Goal: Task Accomplishment & Management: Use online tool/utility

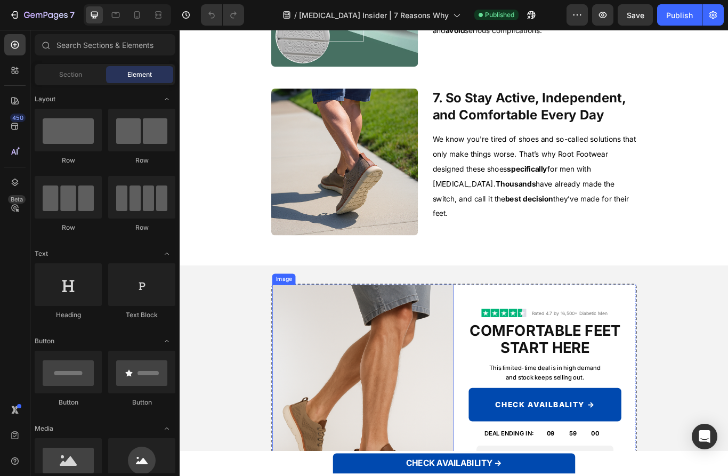
scroll to position [2220, 0]
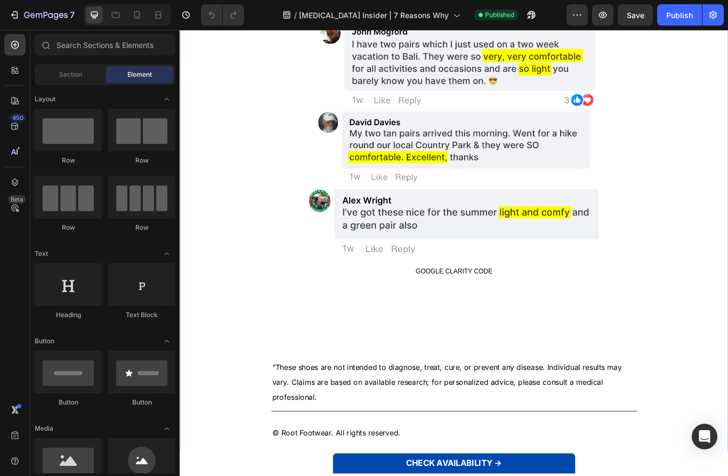
click at [430, 430] on p "“These shoes are not intended to diagnose, treat, cure, or prevent any disease.…" at bounding box center [499, 441] width 424 height 52
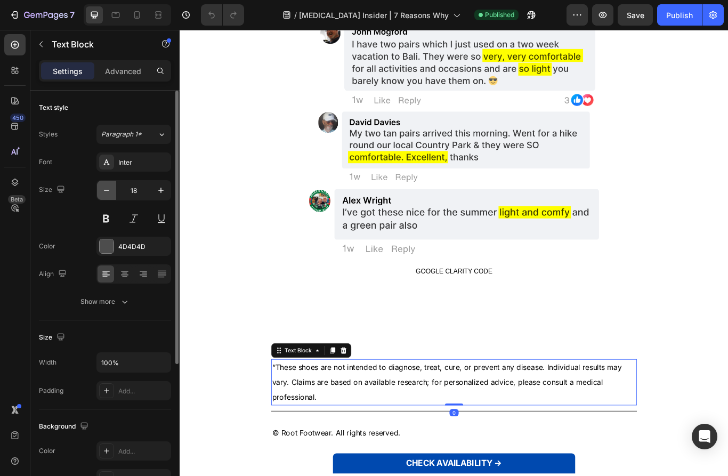
click at [105, 190] on icon "button" at bounding box center [106, 190] width 5 height 1
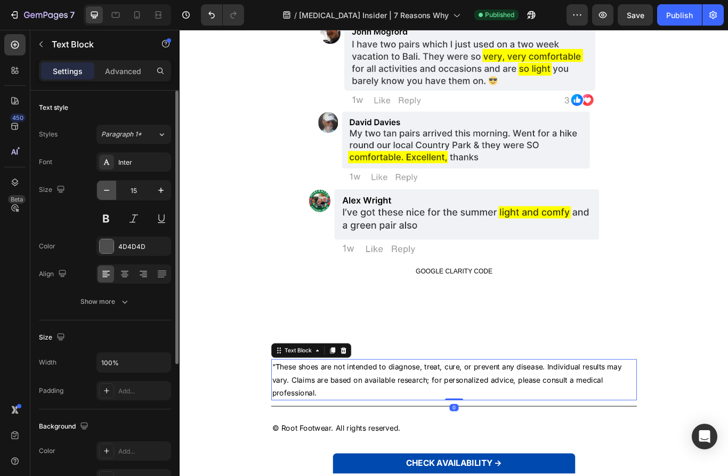
click at [105, 190] on icon "button" at bounding box center [106, 190] width 5 height 1
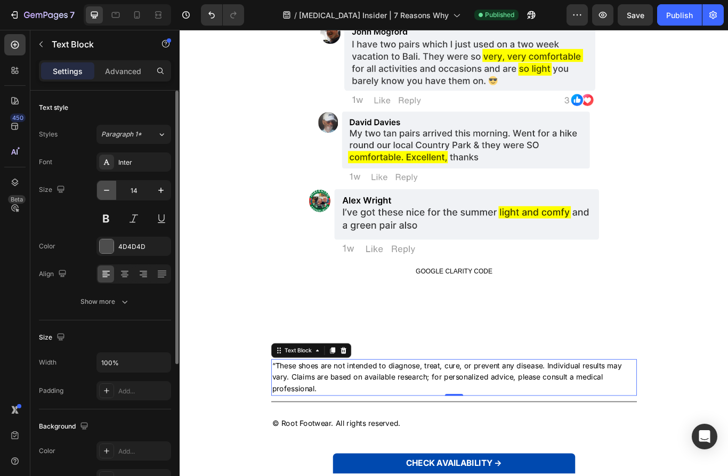
click at [105, 190] on icon "button" at bounding box center [106, 190] width 5 height 1
type input "12"
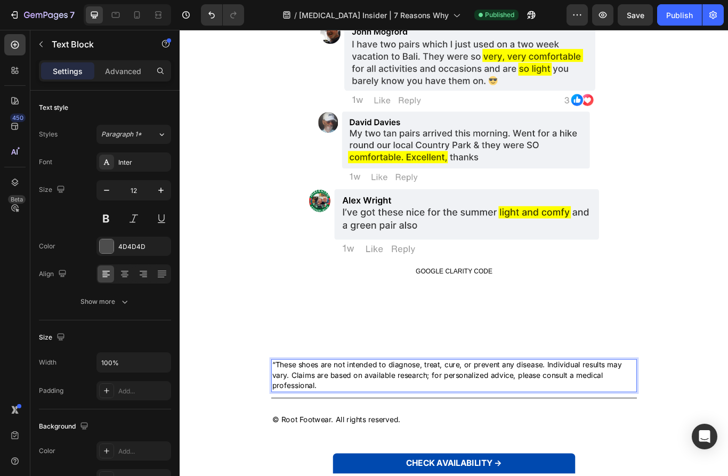
click at [359, 427] on span "“These shoes are not intended to diagnose, treat, cure, or prevent any disease.…" at bounding box center [491, 432] width 408 height 35
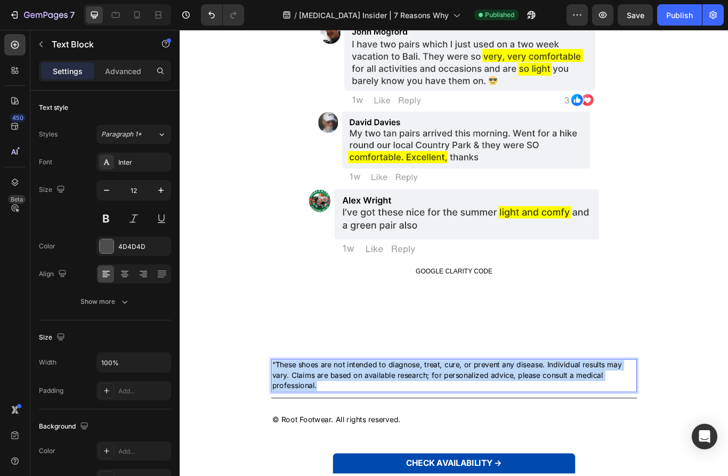
click at [359, 427] on span "“These shoes are not intended to diagnose, treat, cure, or prevent any disease.…" at bounding box center [491, 432] width 408 height 35
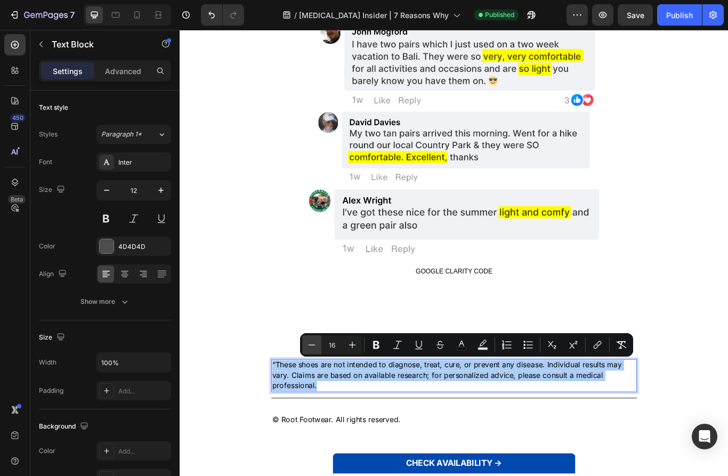
click at [311, 344] on icon "Editor contextual toolbar" at bounding box center [311, 344] width 11 height 11
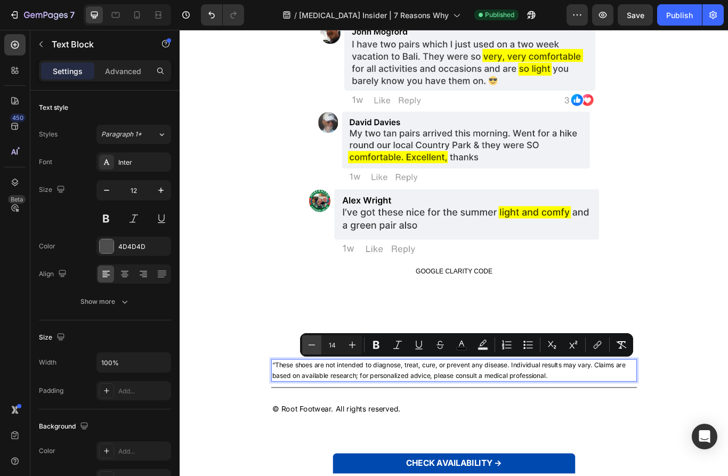
click at [311, 344] on icon "Editor contextual toolbar" at bounding box center [311, 344] width 11 height 11
type input "12"
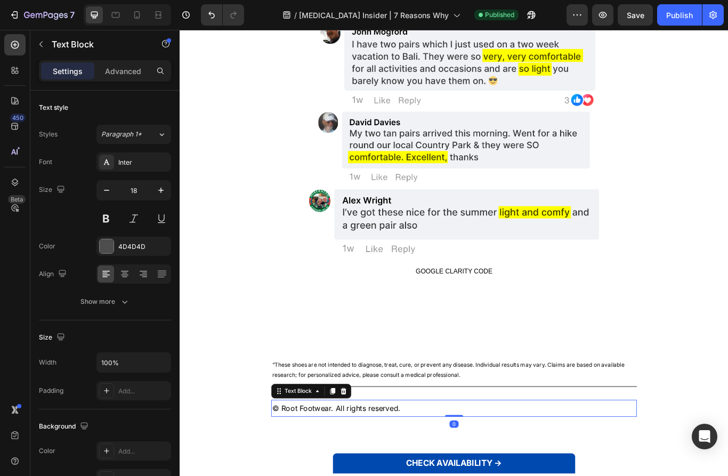
click at [347, 468] on span "© Root Footwear. All rights reserved." at bounding box center [362, 471] width 150 height 11
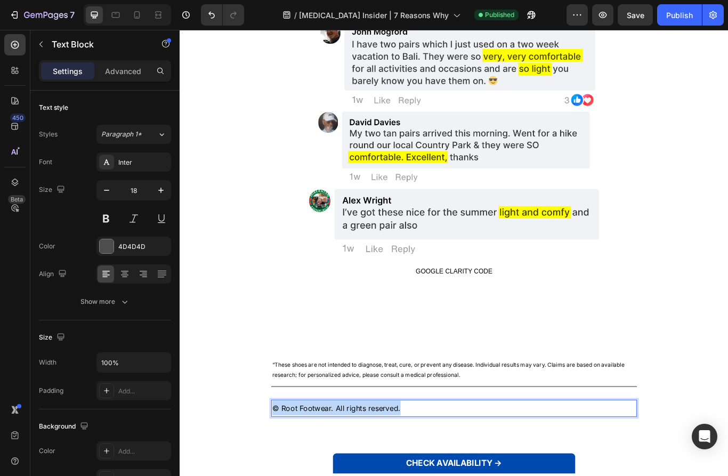
click at [348, 468] on span "© Root Footwear. All rights reserved." at bounding box center [362, 471] width 150 height 11
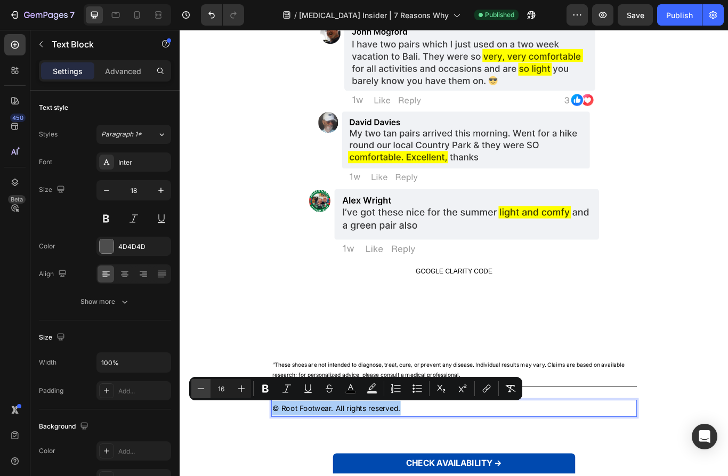
click at [205, 386] on icon "Editor contextual toolbar" at bounding box center [201, 388] width 11 height 11
click at [206, 385] on icon "Editor contextual toolbar" at bounding box center [201, 388] width 11 height 11
type input "12"
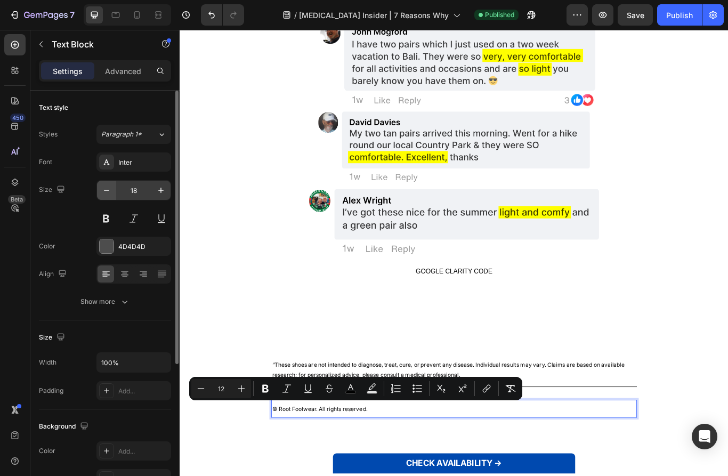
click at [98, 196] on button "button" at bounding box center [106, 190] width 19 height 19
click at [102, 192] on icon "button" at bounding box center [106, 190] width 11 height 11
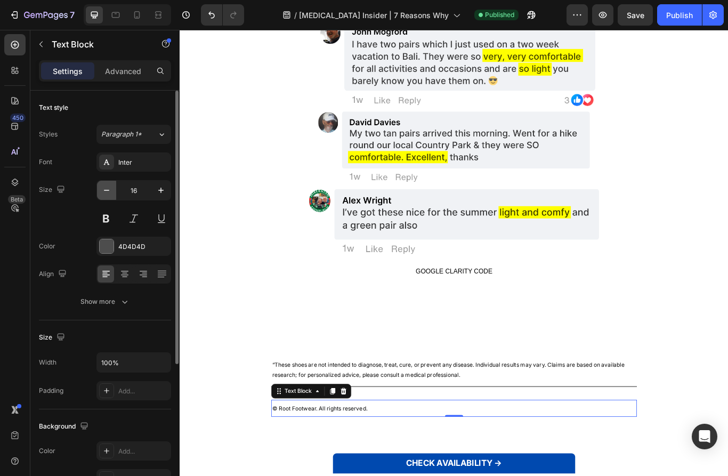
click at [103, 191] on icon "button" at bounding box center [106, 190] width 11 height 11
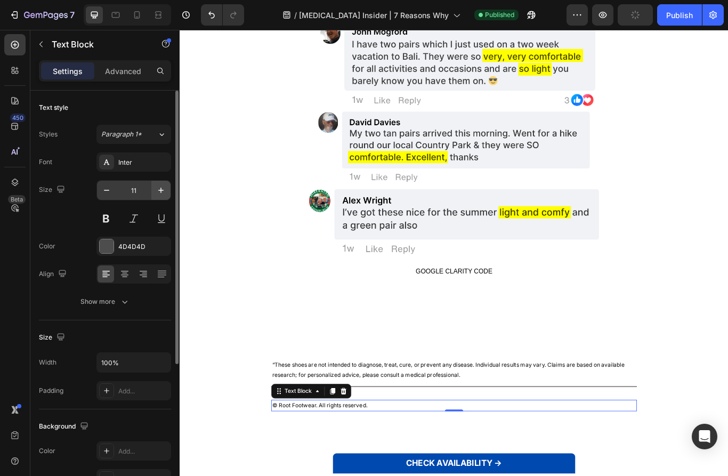
click at [165, 191] on icon "button" at bounding box center [161, 190] width 11 height 11
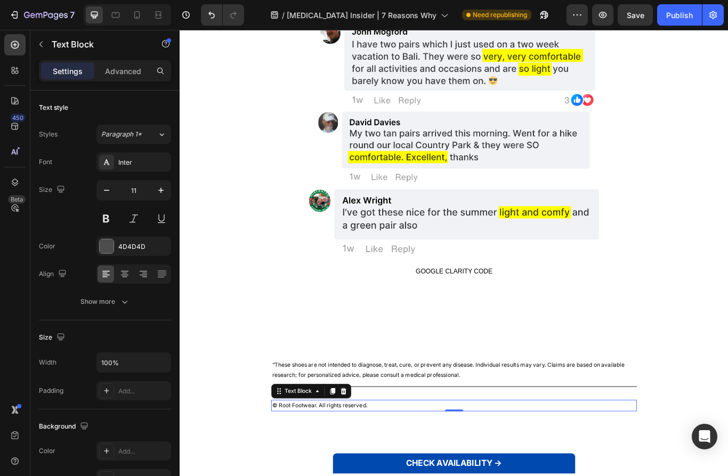
type input "12"
click at [234, 250] on div "Image Image Image Image Image Image GOOGLE CLARITY CODE GOOGLE CLARITY CODE “Th…" at bounding box center [499, 142] width 639 height 771
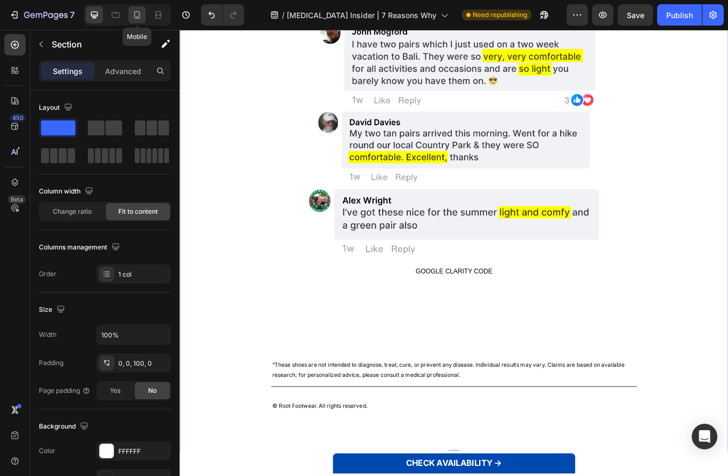
click at [133, 14] on icon at bounding box center [137, 15] width 11 height 11
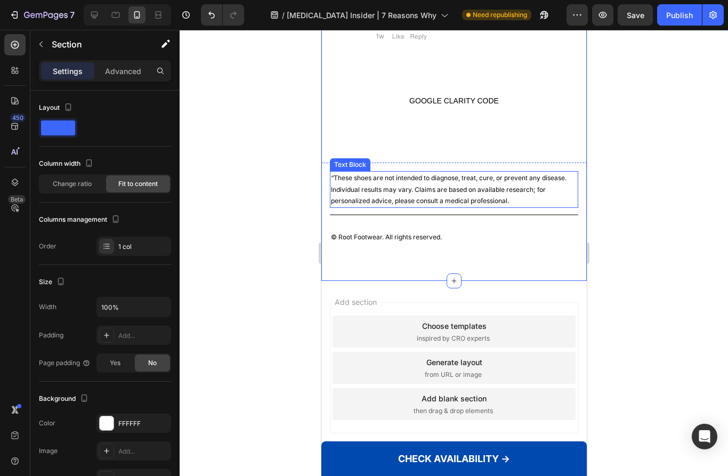
scroll to position [2516, 0]
click at [393, 175] on span "“These shoes are not intended to diagnose, treat, cure, or prevent any disease.…" at bounding box center [448, 188] width 236 height 31
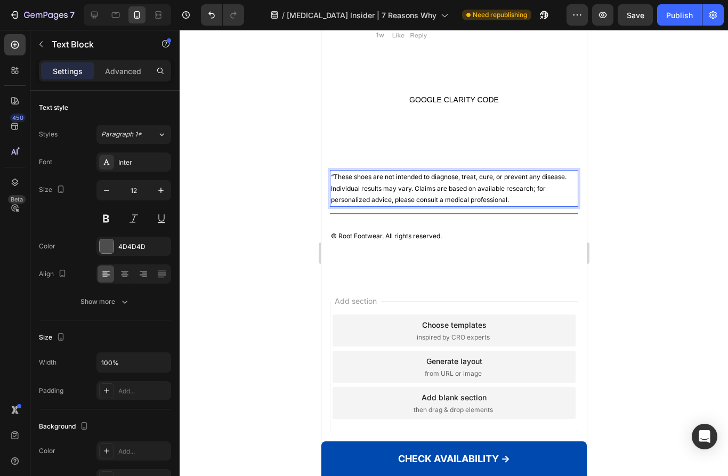
click at [393, 175] on span "“These shoes are not intended to diagnose, treat, cure, or prevent any disease.…" at bounding box center [448, 188] width 236 height 31
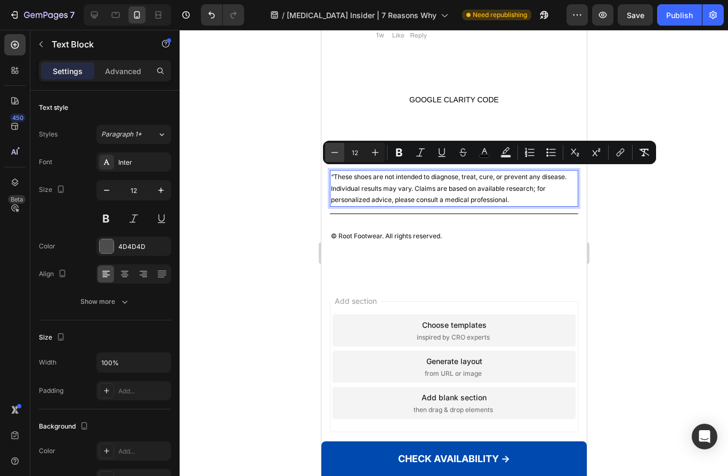
click at [338, 155] on icon "Editor contextual toolbar" at bounding box center [334, 152] width 11 height 11
type input "11"
click at [278, 180] on div at bounding box center [454, 253] width 548 height 446
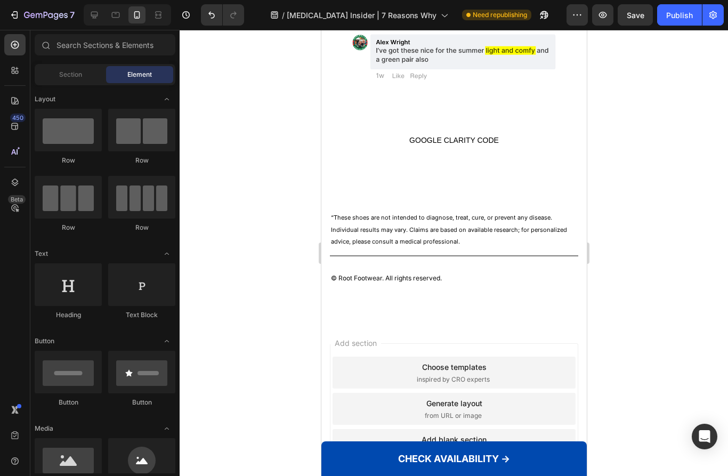
scroll to position [2424, 0]
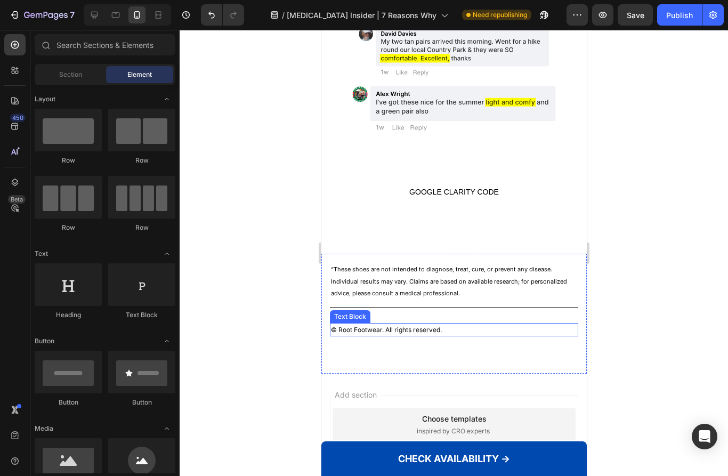
click at [396, 326] on span "© Root Footwear. All rights reserved." at bounding box center [385, 330] width 111 height 8
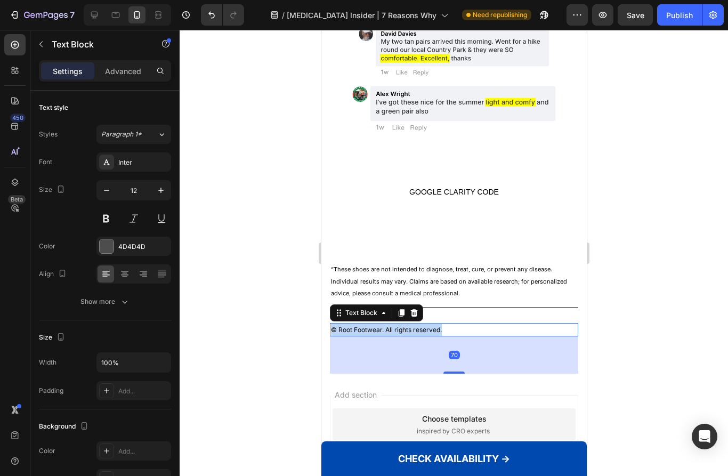
click at [396, 326] on span "© Root Footwear. All rights reserved." at bounding box center [385, 330] width 111 height 8
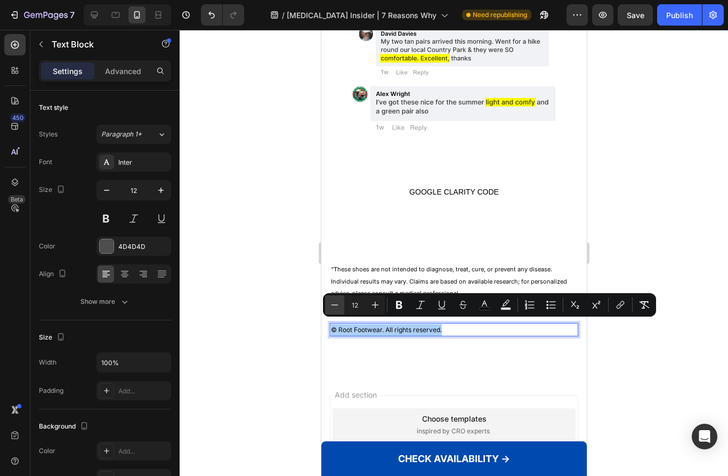
click at [331, 299] on icon "Editor contextual toolbar" at bounding box center [334, 304] width 11 height 11
type input "11"
click at [284, 295] on div at bounding box center [454, 253] width 548 height 446
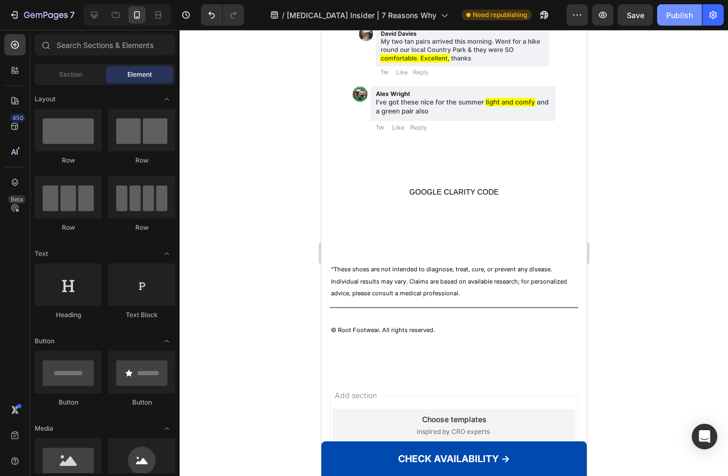
click at [680, 15] on div "Publish" at bounding box center [679, 15] width 27 height 11
